Goal: Check status: Check status

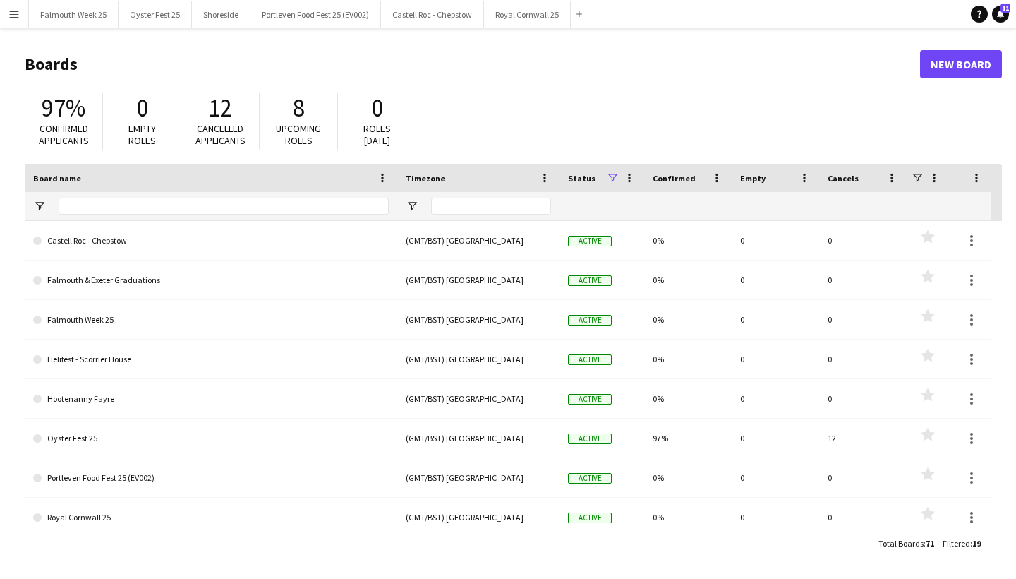
click at [15, 20] on button "Menu" at bounding box center [14, 14] width 28 height 28
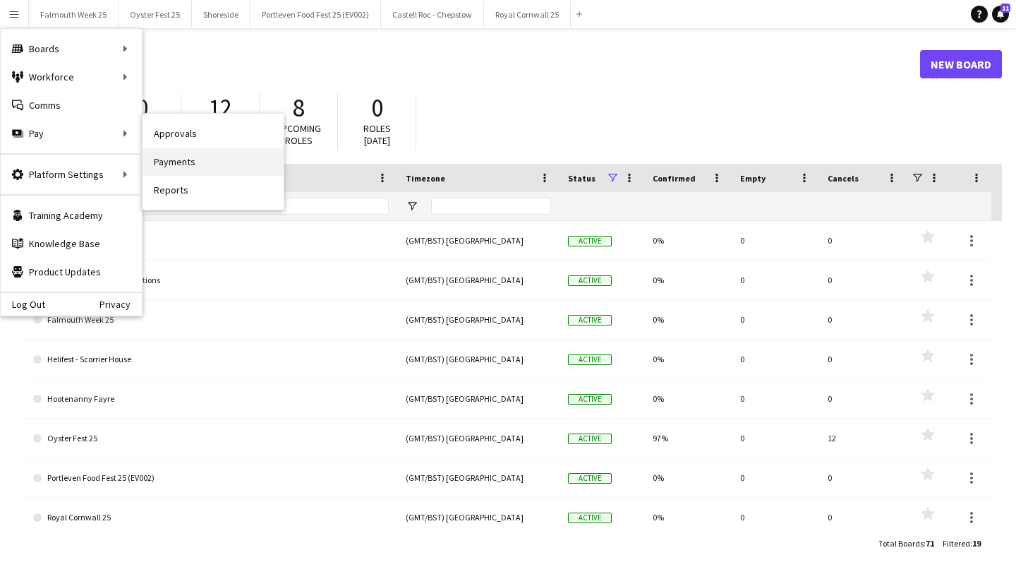
click at [184, 158] on link "Payments" at bounding box center [213, 161] width 141 height 28
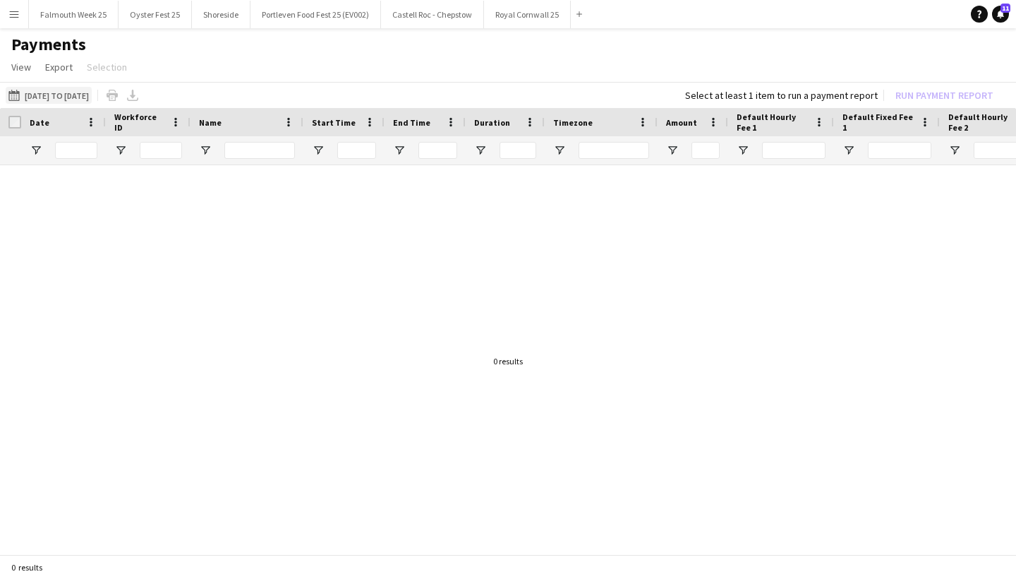
click at [47, 97] on button "[DATE] to [DATE] [DATE] to [DATE]" at bounding box center [49, 95] width 86 height 17
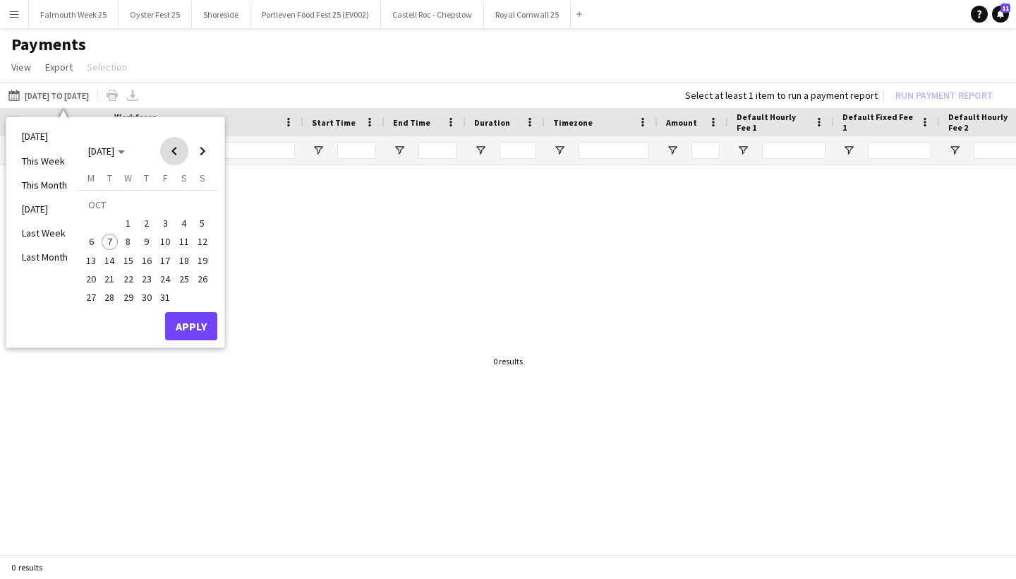
click at [173, 147] on span "Previous month" at bounding box center [174, 151] width 28 height 28
click at [93, 293] on span "29" at bounding box center [91, 297] width 17 height 17
click at [207, 150] on span "Next month" at bounding box center [202, 151] width 28 height 28
click at [201, 226] on span "5" at bounding box center [202, 223] width 17 height 17
click at [191, 324] on button "Apply" at bounding box center [191, 326] width 52 height 28
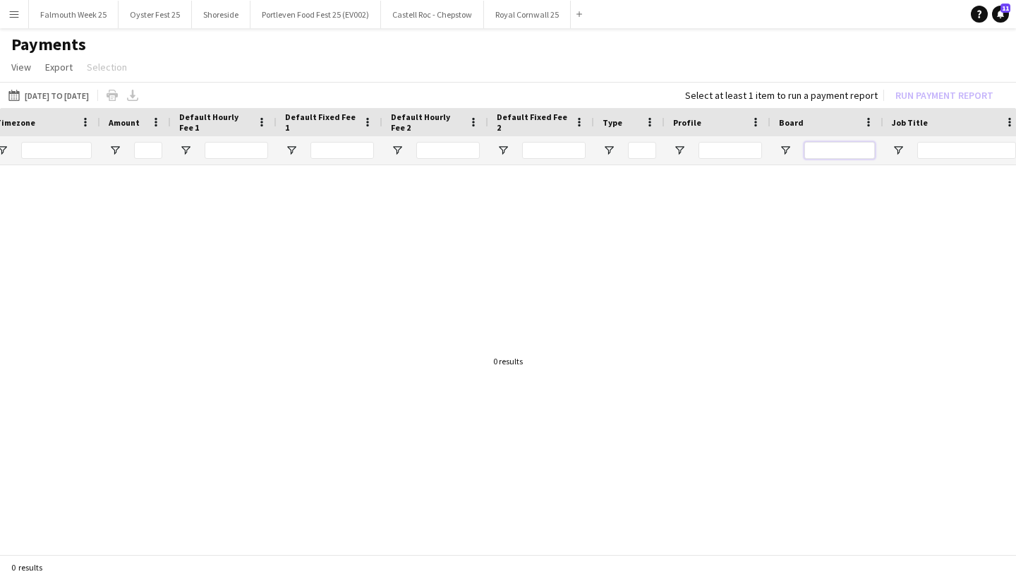
click at [838, 144] on input "Board Filter Input" at bounding box center [839, 150] width 71 height 17
type input "*"
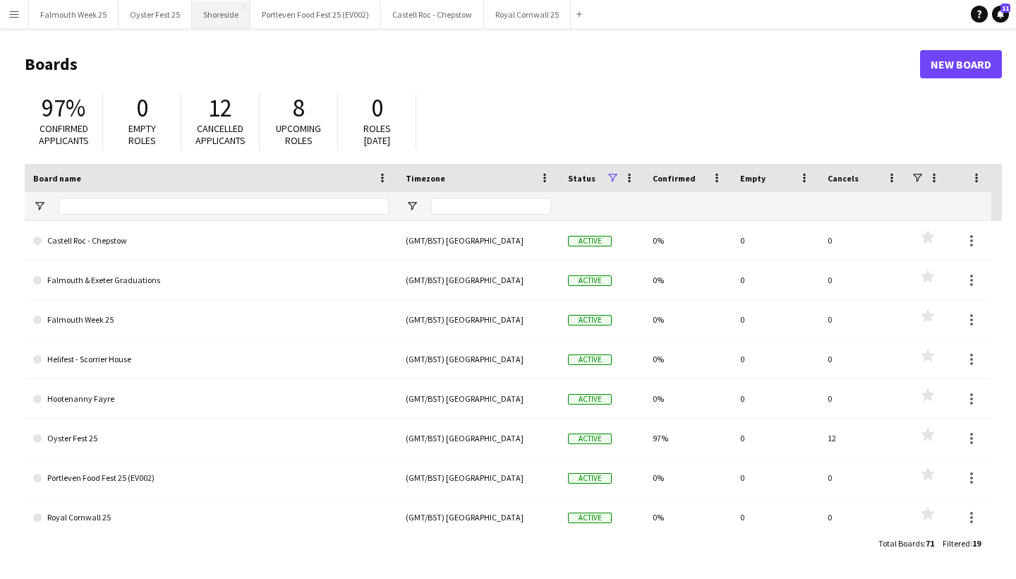
click at [217, 20] on button "Shoreside Close" at bounding box center [221, 15] width 59 height 28
